Goal: Information Seeking & Learning: Learn about a topic

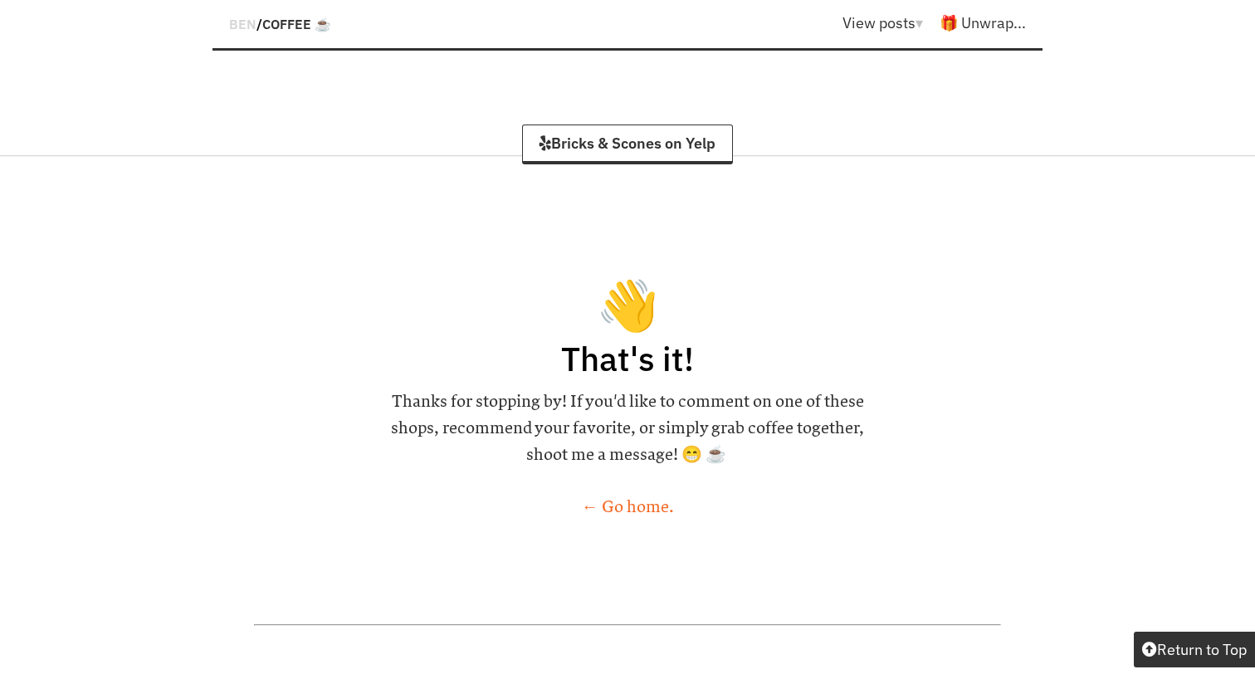
scroll to position [1043, 0]
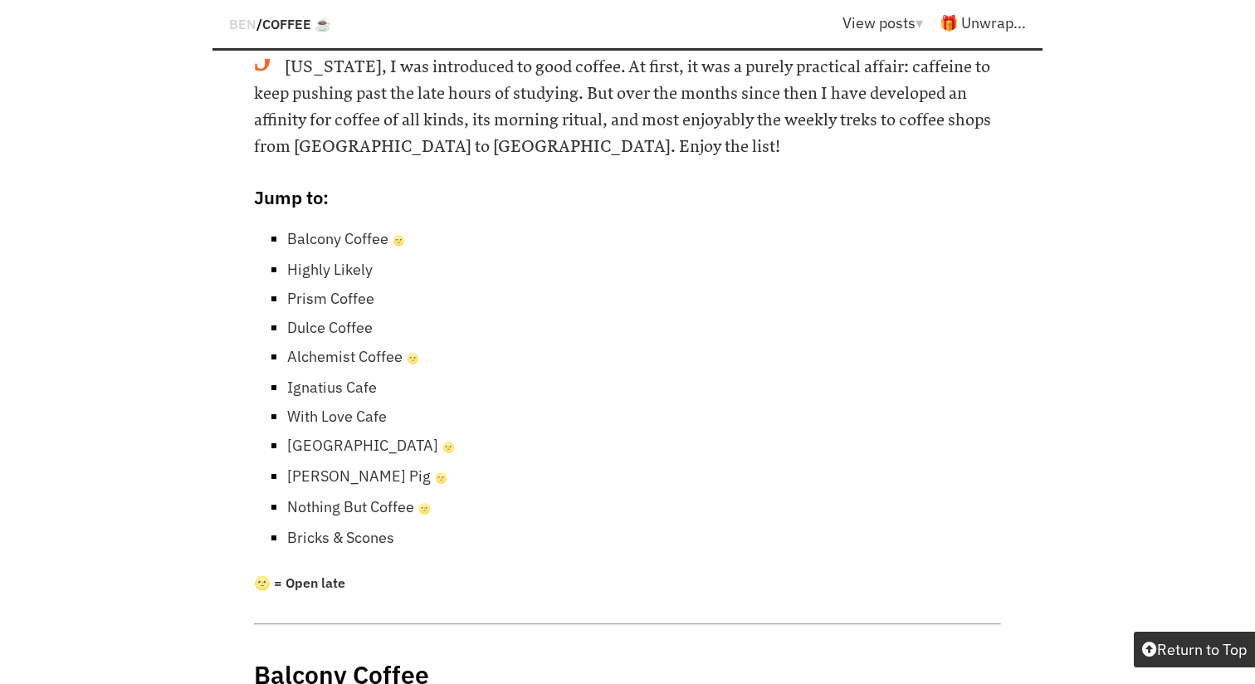
click at [350, 528] on link "Bricks & Scones" at bounding box center [340, 537] width 107 height 19
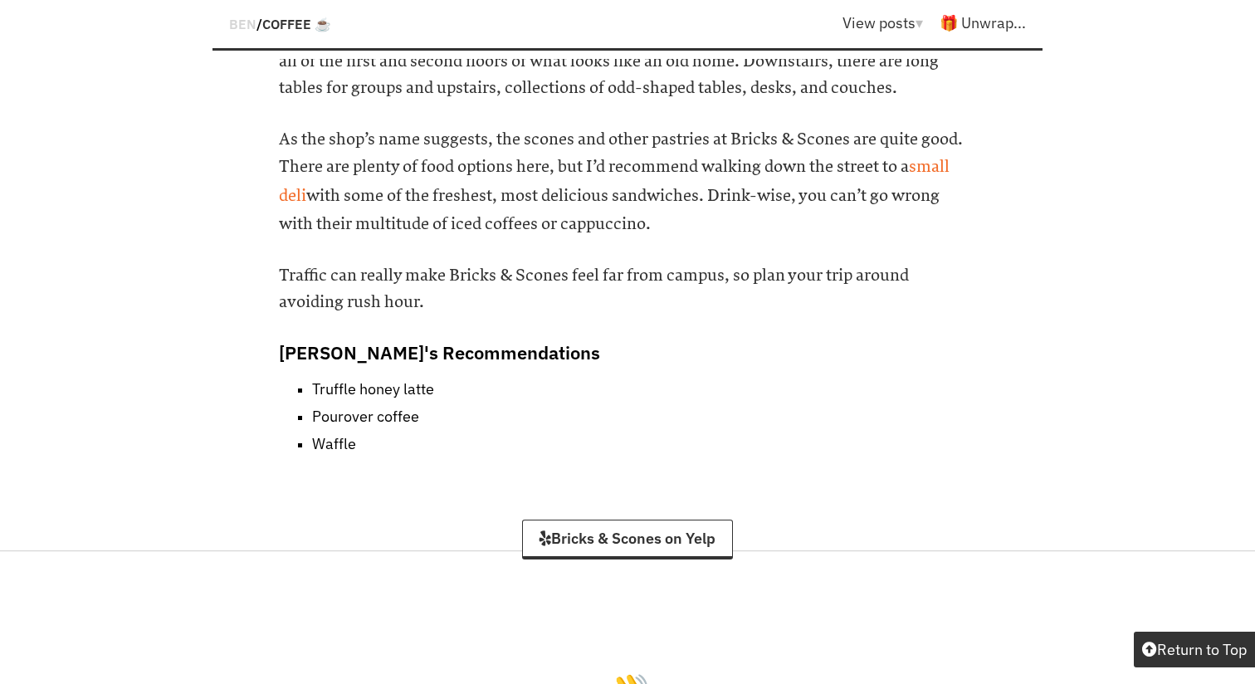
scroll to position [20307, 0]
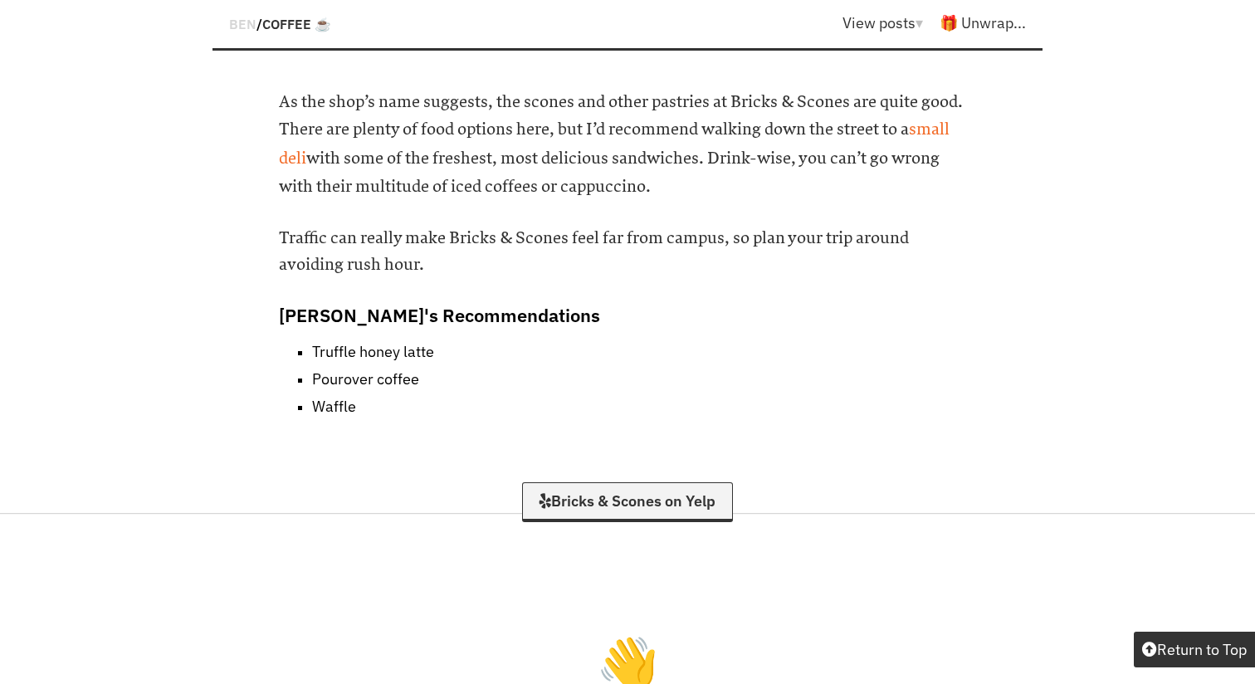
click at [650, 482] on link "Bricks & Scones on Yelp" at bounding box center [627, 502] width 211 height 40
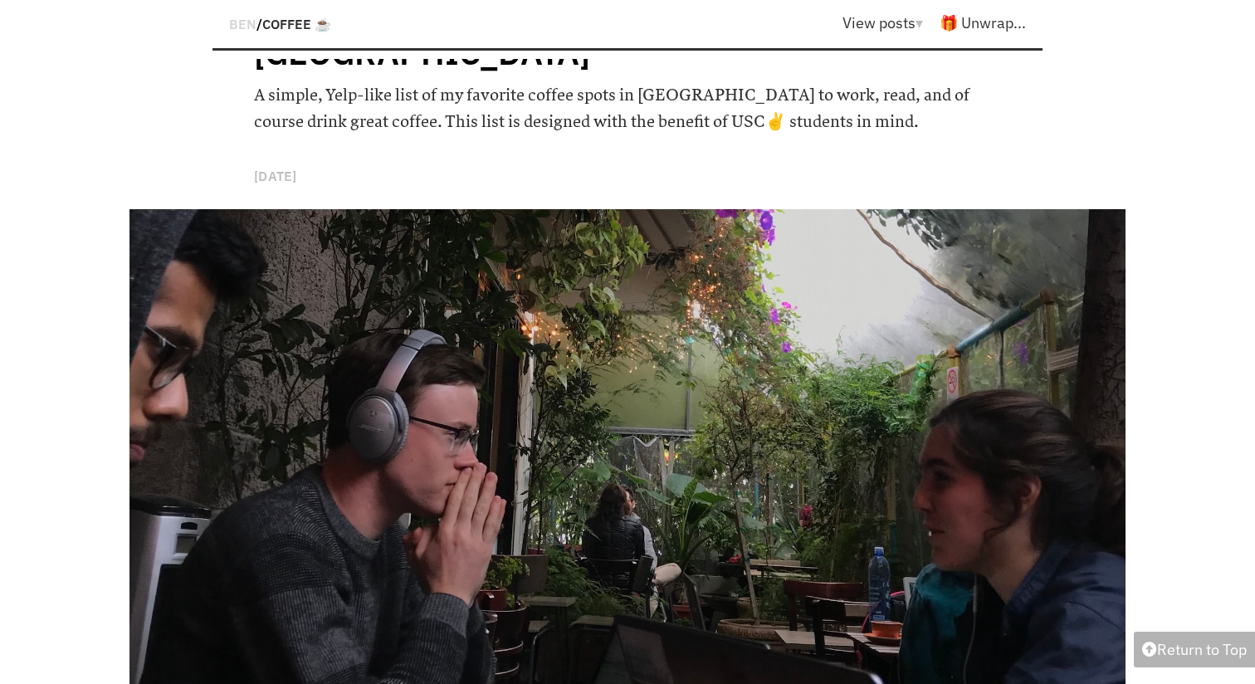
scroll to position [0, 0]
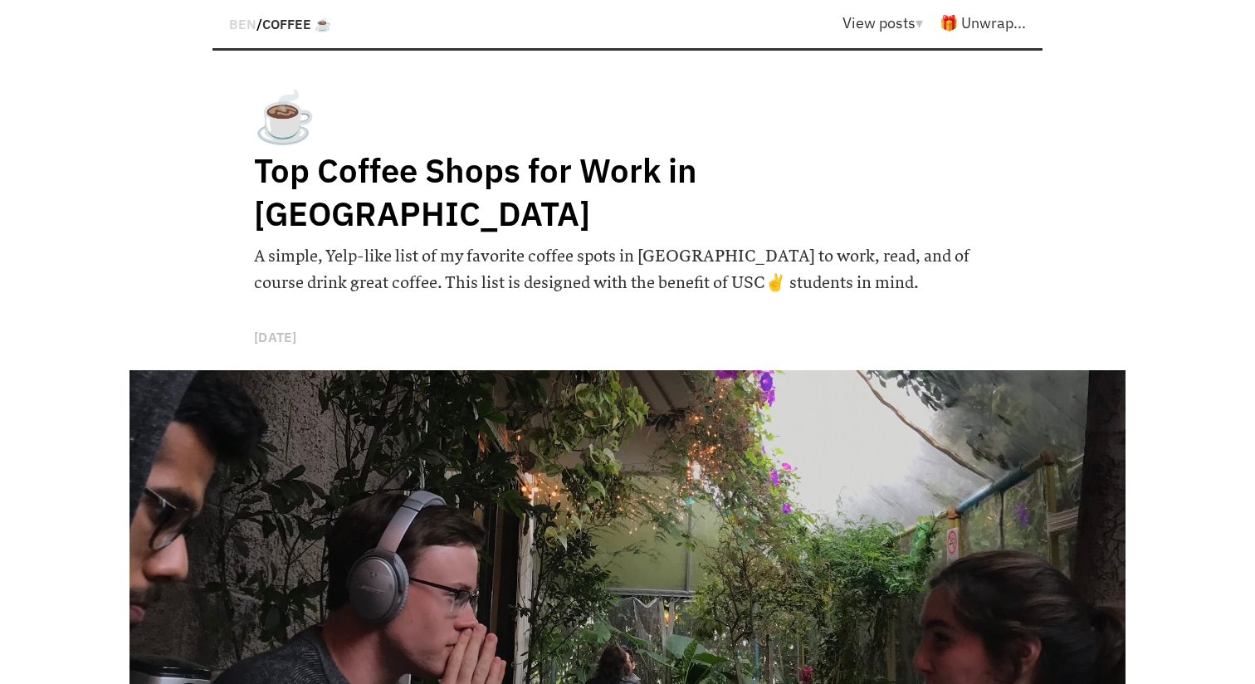
click at [340, 169] on h1 "Top Coffee Shops for Work in [GEOGRAPHIC_DATA]" at bounding box center [565, 192] width 623 height 86
